Goal: Task Accomplishment & Management: Complete application form

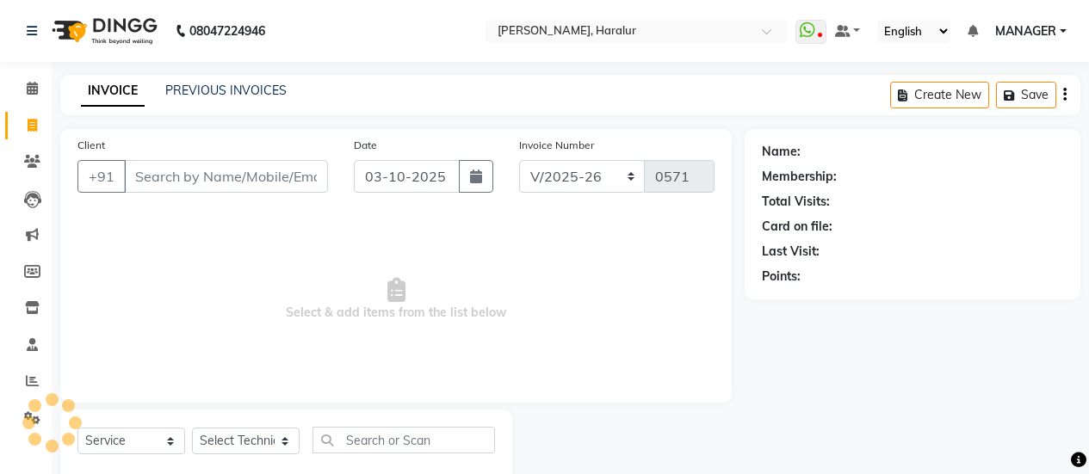
select select "8259"
select select "service"
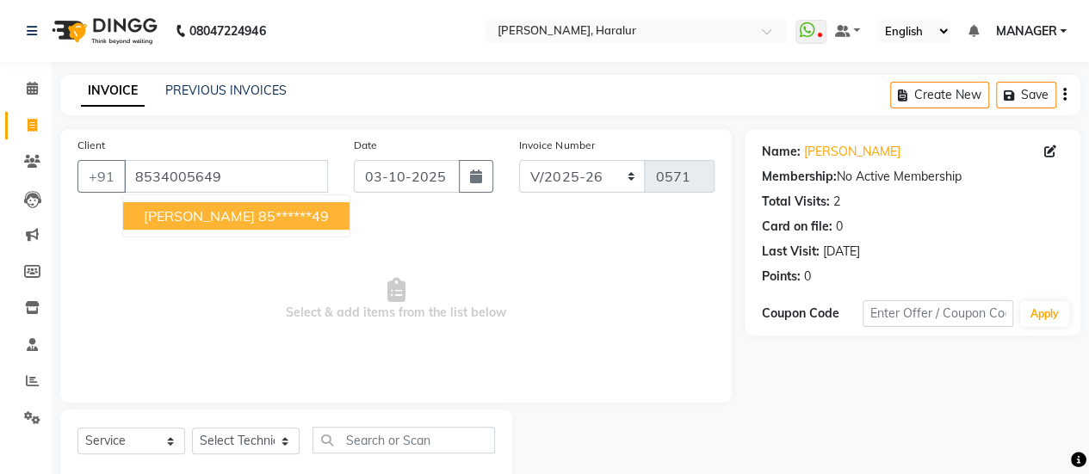
click at [188, 221] on span "[PERSON_NAME]" at bounding box center [199, 215] width 111 height 17
type input "85******49"
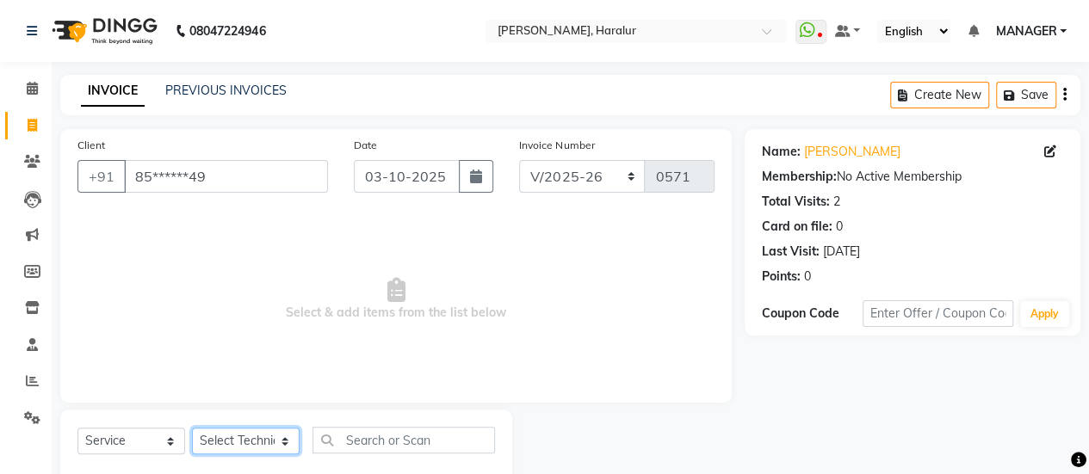
click at [238, 454] on select "Select Technician [PERSON_NAME] MANAGER Prem [PERSON_NAME]" at bounding box center [246, 441] width 108 height 27
select select "79360"
click at [192, 428] on select "Select Technician [PERSON_NAME] MANAGER Prem [PERSON_NAME]" at bounding box center [246, 441] width 108 height 27
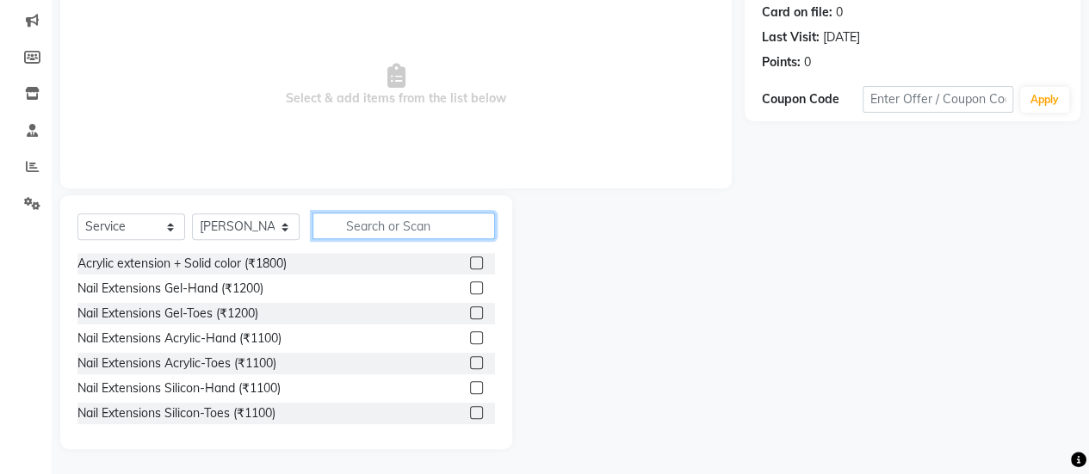
click at [355, 229] on input "text" at bounding box center [403, 226] width 182 height 27
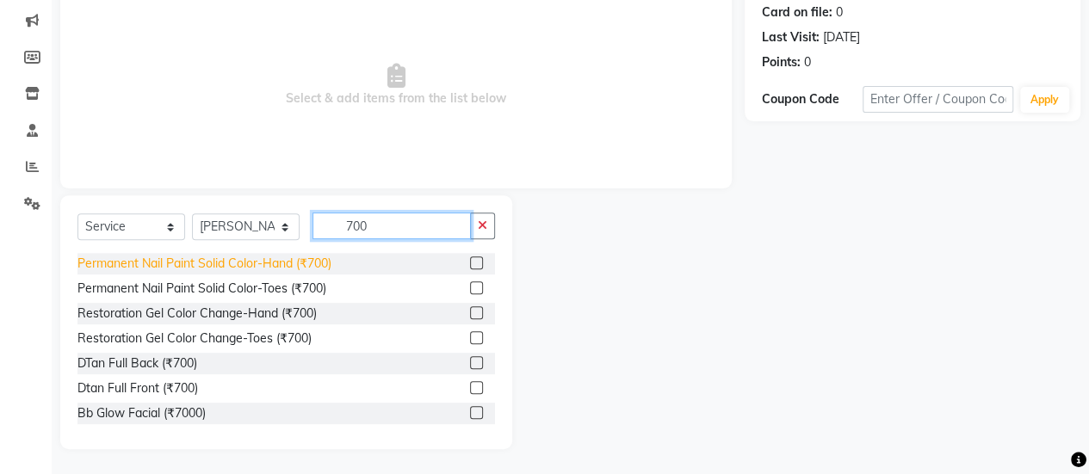
type input "700"
click at [267, 256] on div "Permanent Nail Paint Solid Color-Hand (₹700)" at bounding box center [204, 264] width 254 height 18
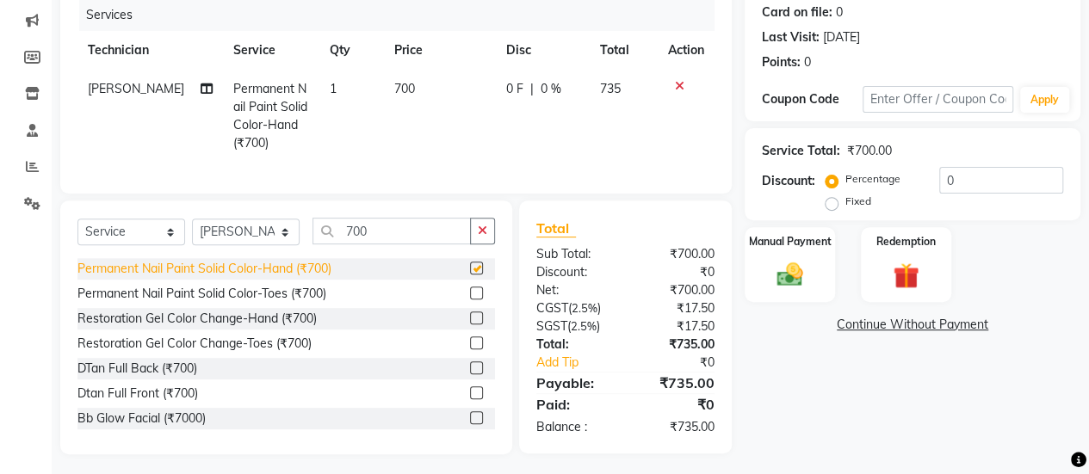
checkbox input "false"
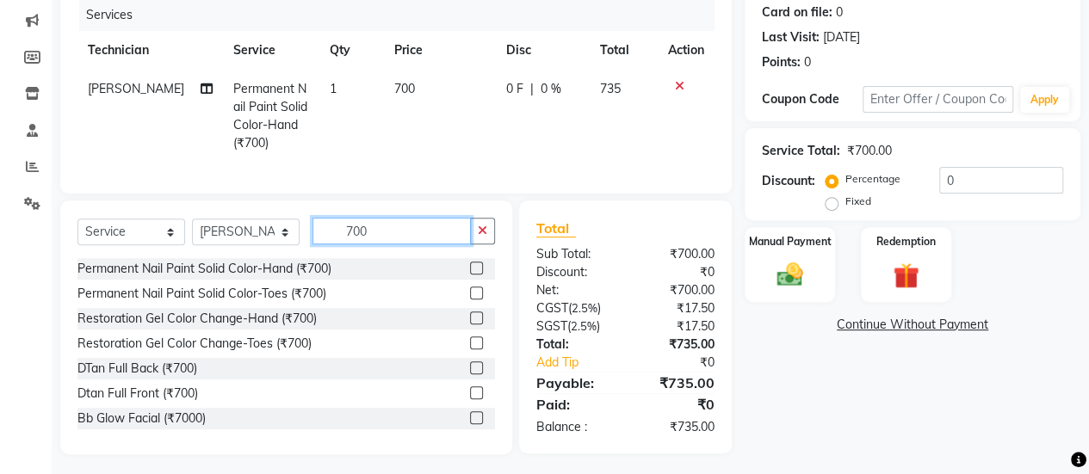
click at [405, 244] on input "700" at bounding box center [391, 231] width 158 height 27
type input "7"
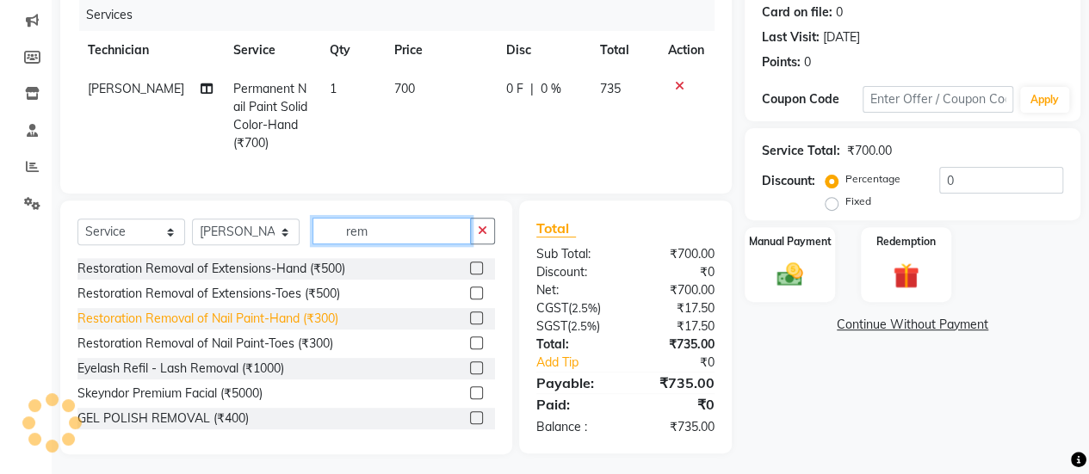
type input "rem"
click at [325, 328] on div "Restoration Removal of Nail Paint-Hand (₹300)" at bounding box center [207, 319] width 261 height 18
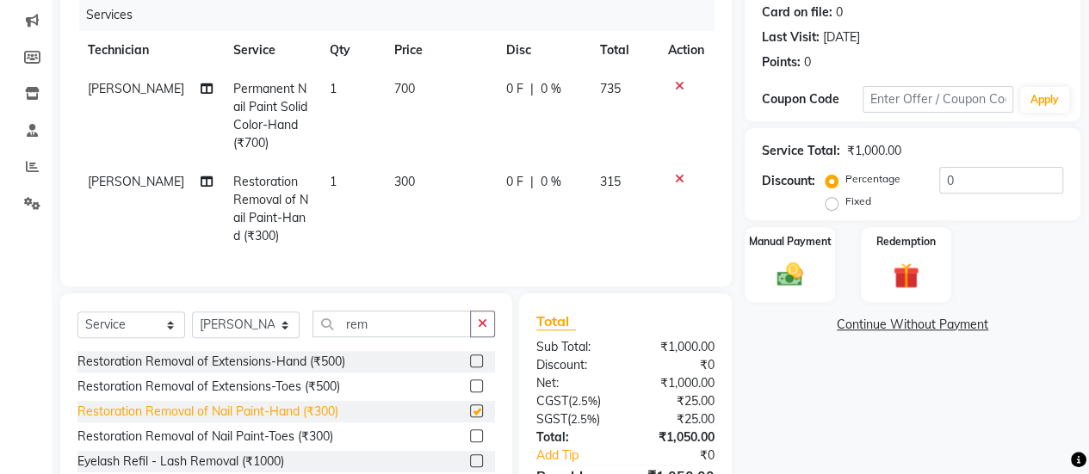
checkbox input "false"
drag, startPoint x: 1088, startPoint y: 324, endPoint x: 1101, endPoint y: 387, distance: 64.1
click at [1088, 260] on html "08047224946 Select Location × Nailashes Haralur, Haralur WhatsApp Status ✕ Stat…" at bounding box center [544, 23] width 1089 height 474
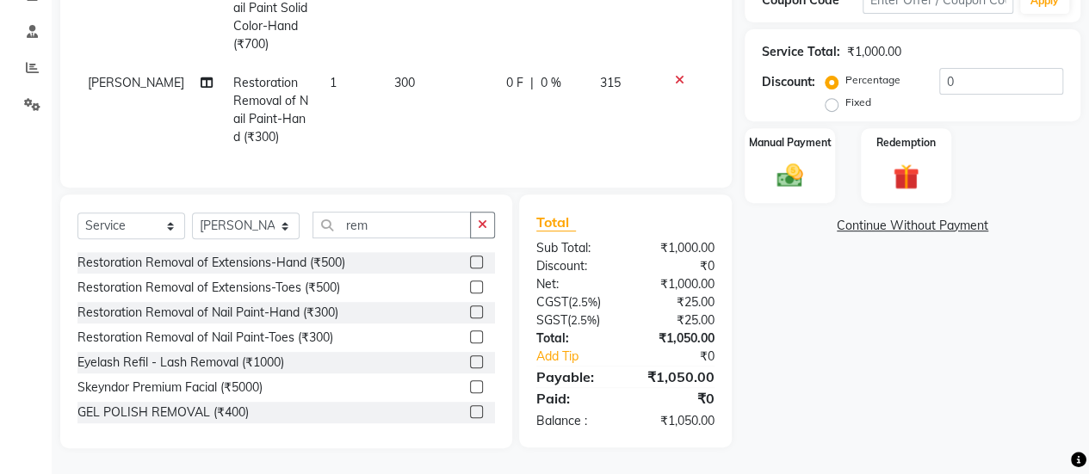
scroll to position [325, 0]
click at [776, 142] on div "Manual Payment" at bounding box center [790, 166] width 94 height 78
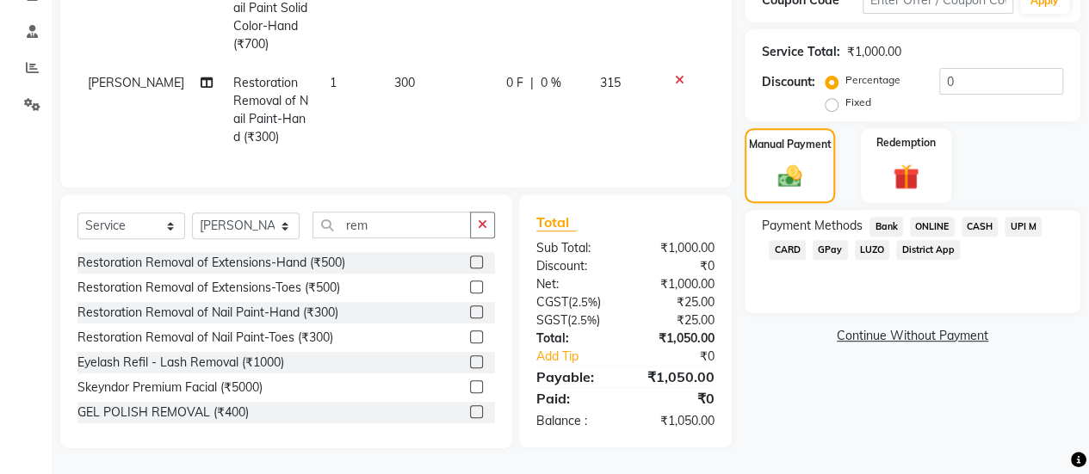
click at [933, 217] on span "ONLINE" at bounding box center [932, 227] width 45 height 20
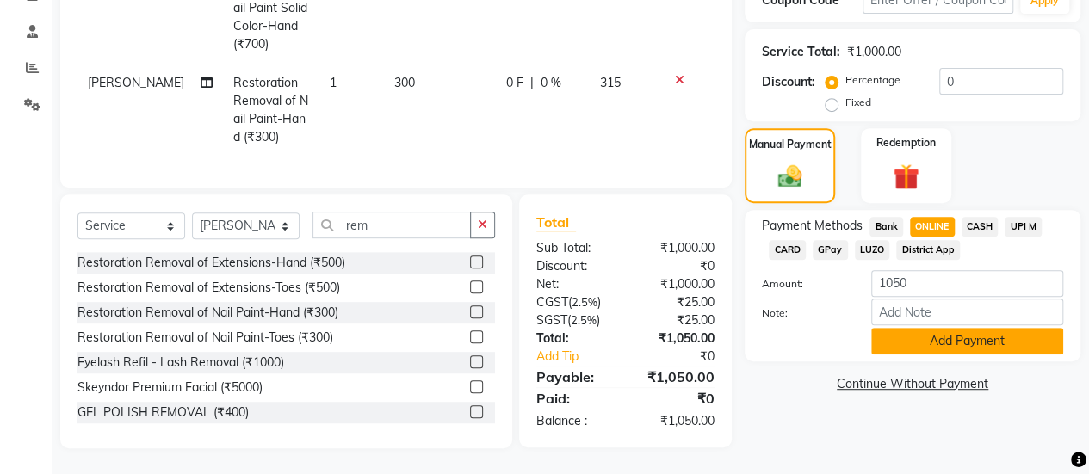
click at [963, 330] on button "Add Payment" at bounding box center [967, 341] width 192 height 27
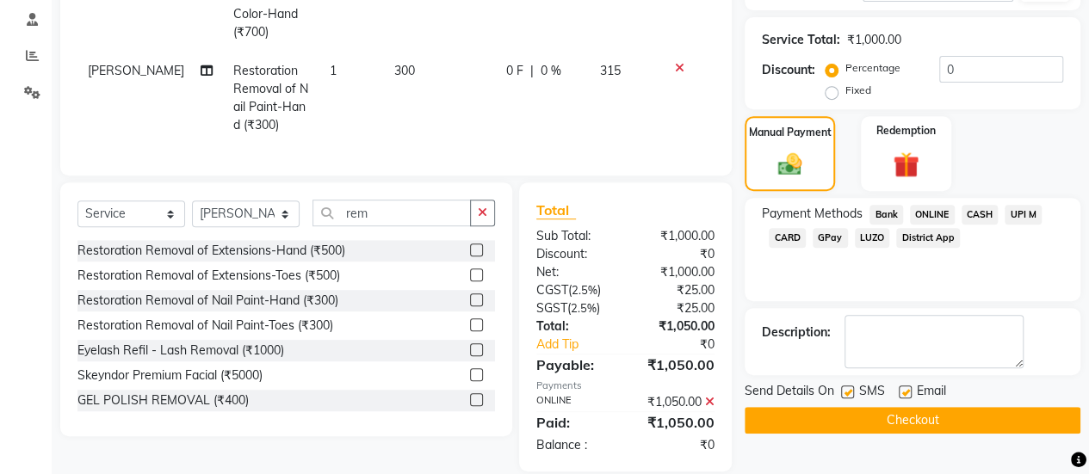
click at [872, 416] on button "Checkout" at bounding box center [912, 420] width 336 height 27
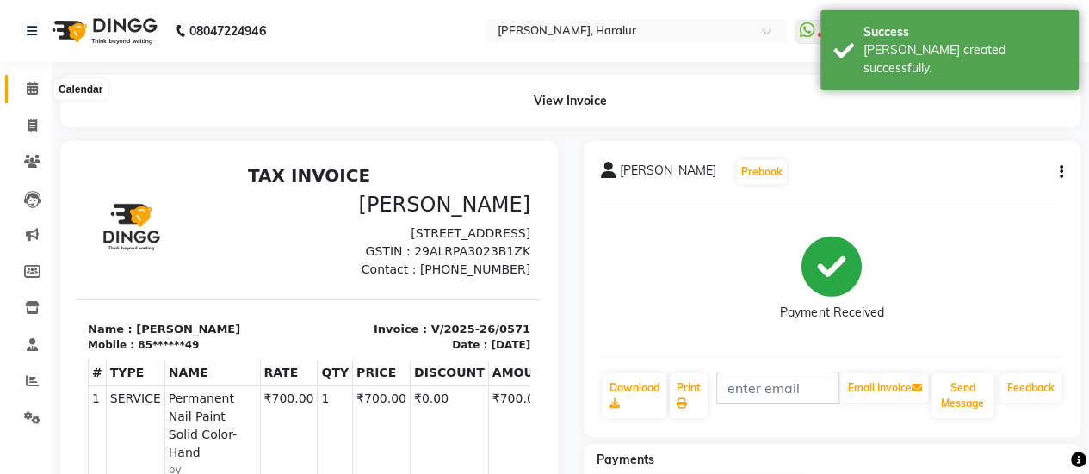
click at [31, 88] on icon at bounding box center [32, 88] width 11 height 13
